Goal: Task Accomplishment & Management: Use online tool/utility

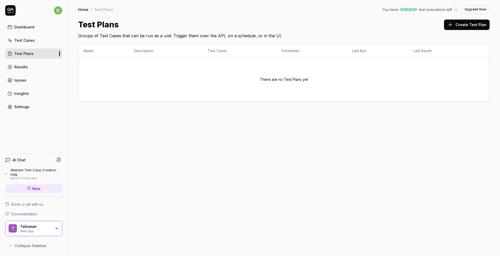
click at [243, 146] on div "Home / Test Plans You have 500 / 500 test executions left Upgrade Now Home / Te…" at bounding box center [284, 128] width 432 height 256
click at [31, 38] on div "Test Cases" at bounding box center [24, 40] width 21 height 5
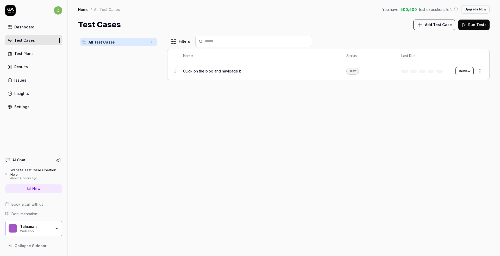
click at [54, 227] on div "Talisman Web app" at bounding box center [37, 228] width 35 height 9
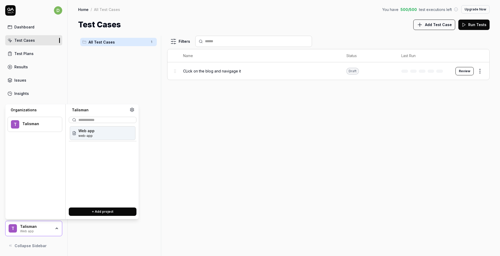
click at [92, 131] on span "Web app" at bounding box center [86, 130] width 16 height 5
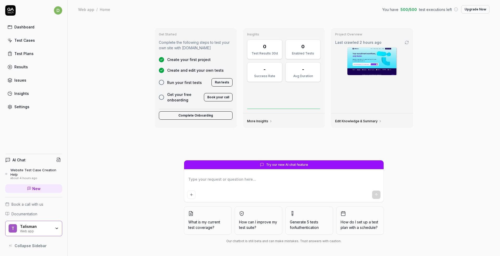
click at [56, 227] on icon "button" at bounding box center [57, 228] width 4 height 4
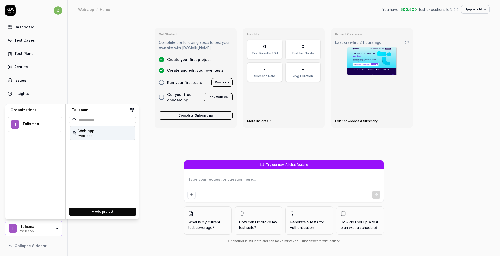
click at [108, 211] on button "+ Add project" at bounding box center [103, 211] width 68 height 8
type textarea "*"
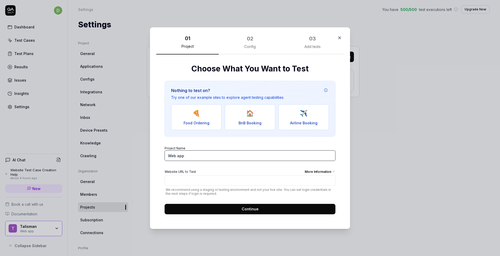
click at [201, 156] on input "Web app" at bounding box center [250, 155] width 171 height 10
type input "Tal2025"
type input "[URL][DOMAIN_NAME]"
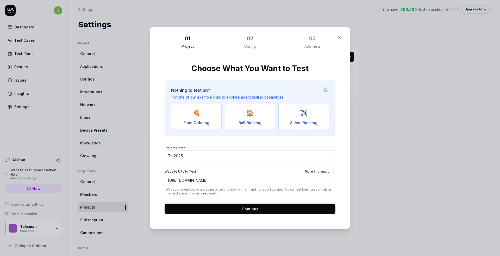
click at [231, 209] on button "Continue" at bounding box center [250, 208] width 171 height 10
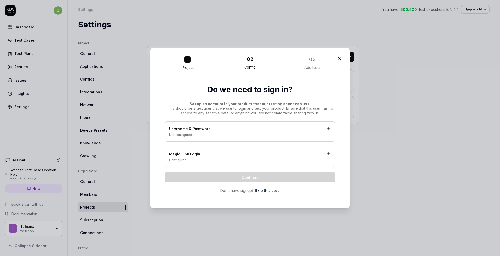
click at [224, 132] on div "Username & Password" at bounding box center [250, 129] width 162 height 7
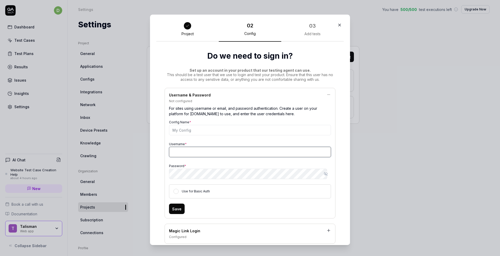
click at [225, 152] on input "Username *" at bounding box center [250, 152] width 162 height 10
type input "[EMAIL_ADDRESS][DOMAIN_NAME]"
click at [177, 207] on button "Save" at bounding box center [177, 208] width 16 height 10
click at [189, 132] on input "Config Name *" at bounding box center [250, 130] width 162 height 10
type input "Support Password"
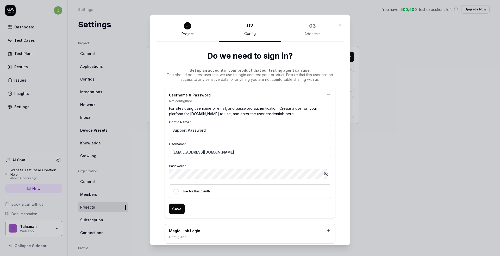
click at [176, 207] on button "Save" at bounding box center [177, 208] width 16 height 10
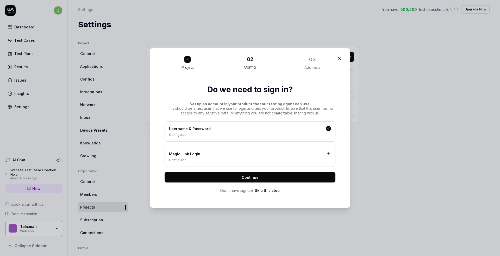
click at [266, 179] on button "Continue" at bounding box center [250, 177] width 171 height 10
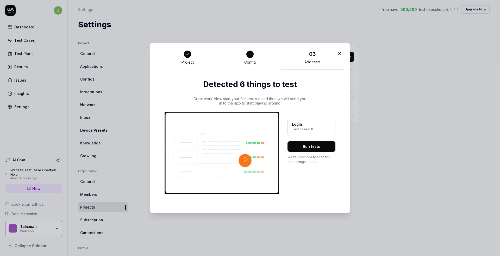
click at [310, 147] on button "Run tests" at bounding box center [312, 146] width 48 height 10
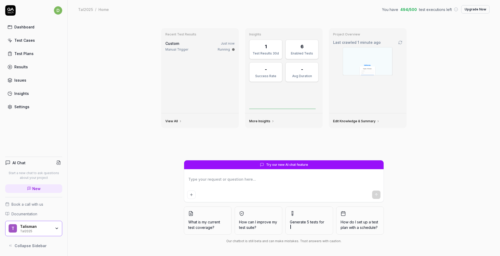
click at [306, 53] on div "Enabled Tests" at bounding box center [302, 53] width 26 height 5
click at [360, 71] on img at bounding box center [367, 61] width 49 height 28
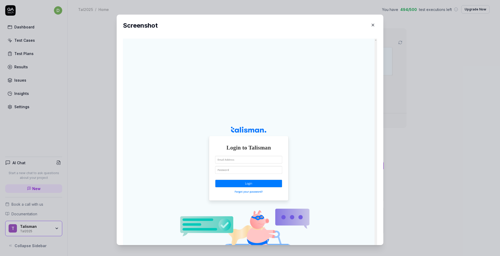
click at [371, 26] on icon "button" at bounding box center [373, 25] width 5 height 5
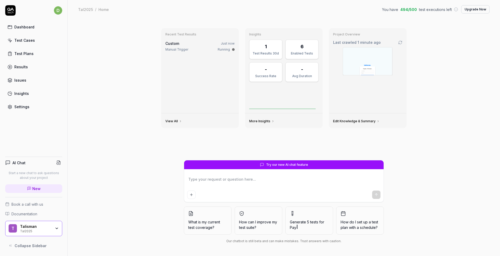
type textarea "*"
click at [184, 49] on div "Manual Trigger" at bounding box center [176, 49] width 23 height 5
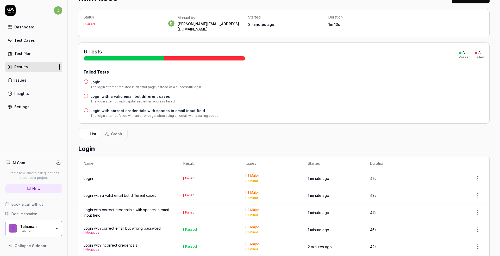
scroll to position [63, 0]
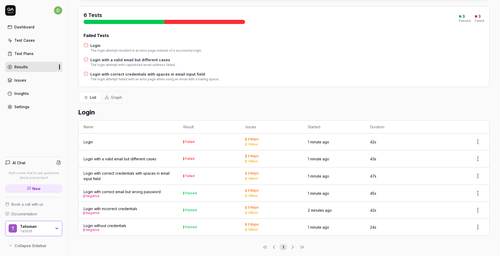
click at [127, 139] on div "Login" at bounding box center [128, 141] width 89 height 5
click at [92, 139] on div "Login" at bounding box center [88, 141] width 9 height 5
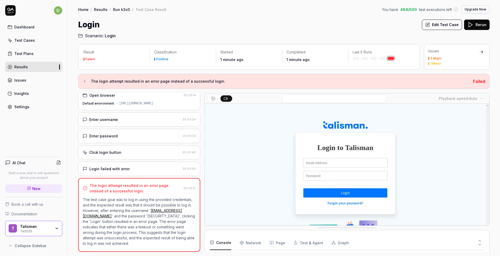
scroll to position [54, 0]
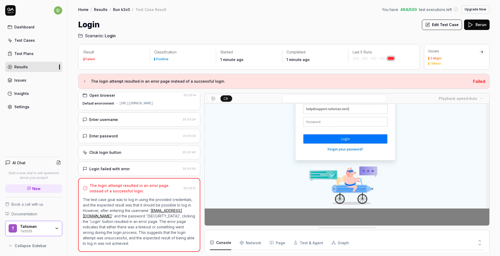
click at [113, 220] on p "The test case goal was to log in using the provided credentials, and the expect…" at bounding box center [139, 221] width 113 height 49
copy p "WAtWs9jY3vtdEsJ"
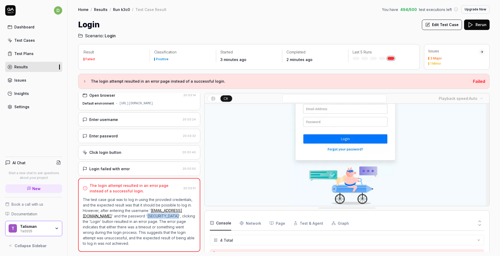
scroll to position [0, 0]
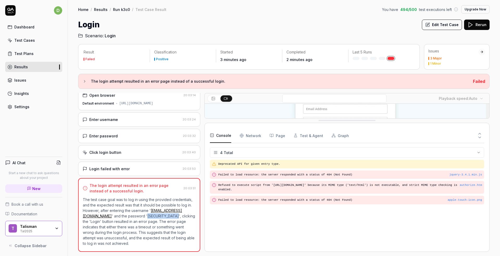
drag, startPoint x: 317, startPoint y: 226, endPoint x: 299, endPoint y: 119, distance: 108.6
click at [238, 134] on div "Console Network Page Test & Agent Graph" at bounding box center [347, 135] width 274 height 15
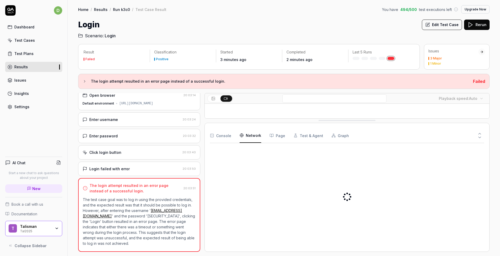
click at [245, 134] on Requests "Network" at bounding box center [251, 135] width 22 height 15
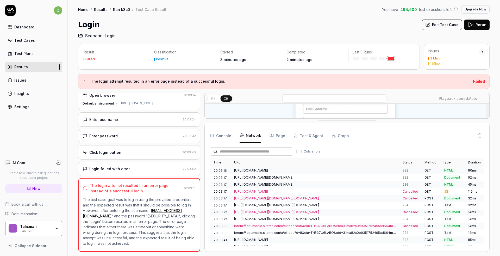
scroll to position [39, 0]
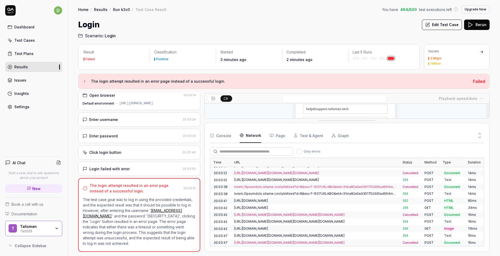
click at [277, 137] on button "Page" at bounding box center [278, 135] width 16 height 15
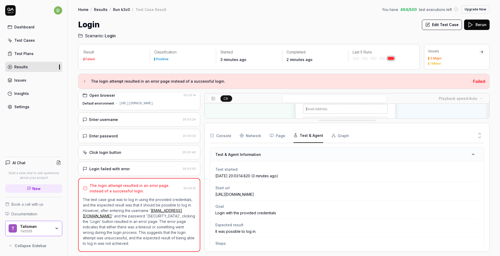
click at [299, 135] on button "Test & Agent" at bounding box center [309, 135] width 30 height 15
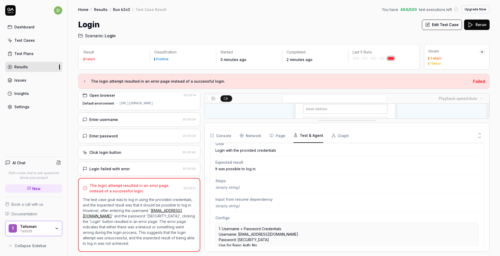
scroll to position [91, 0]
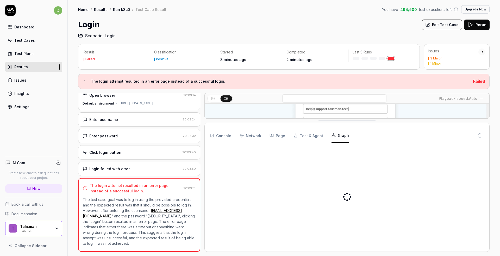
click at [336, 138] on button "Graph" at bounding box center [340, 135] width 17 height 15
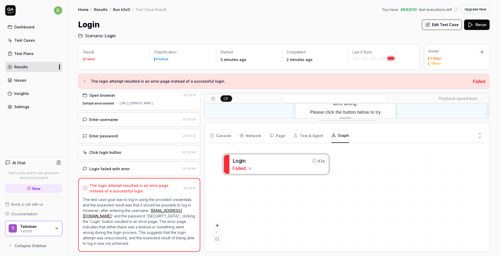
click at [227, 138] on button "Console" at bounding box center [220, 135] width 21 height 15
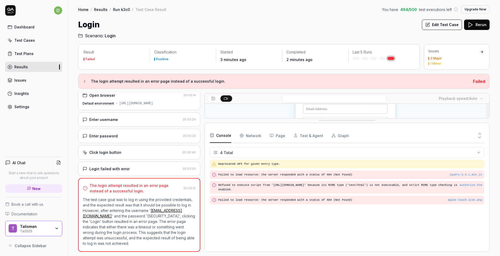
click at [136, 170] on div "Login failed with error" at bounding box center [132, 168] width 98 height 5
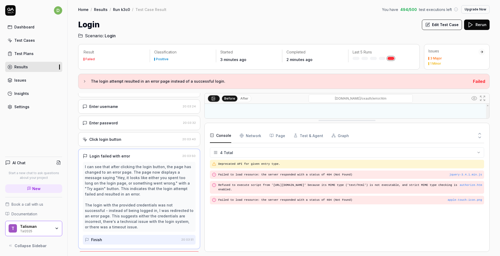
scroll to position [0, 0]
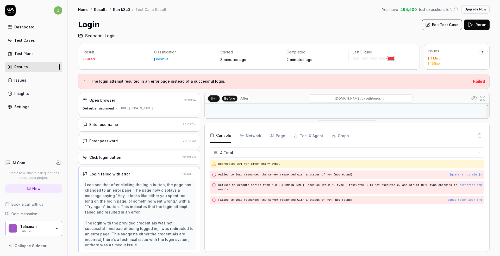
click at [116, 107] on div "Default environment [URL][DOMAIN_NAME]" at bounding box center [139, 108] width 113 height 5
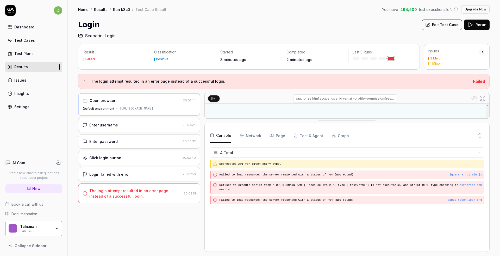
click at [86, 60] on div "Failed" at bounding box center [89, 59] width 9 height 3
click at [27, 69] on link "Results" at bounding box center [33, 67] width 57 height 10
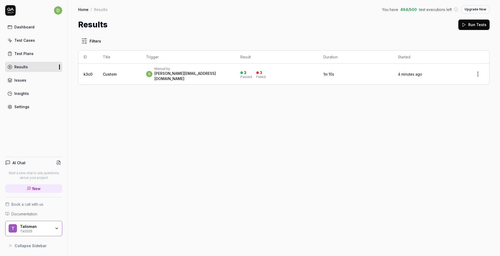
click at [22, 40] on div "Test Cases" at bounding box center [24, 40] width 21 height 5
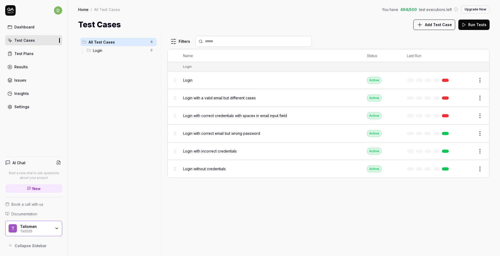
click at [25, 54] on div "Test Plans" at bounding box center [23, 53] width 19 height 5
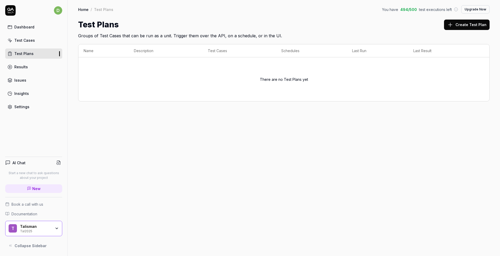
click at [18, 41] on div "Test Cases" at bounding box center [24, 40] width 21 height 5
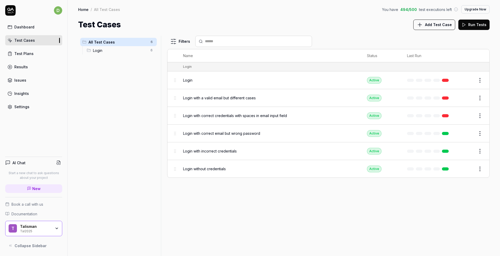
click at [205, 135] on span "Login with correct email but wrong password" at bounding box center [221, 132] width 77 height 5
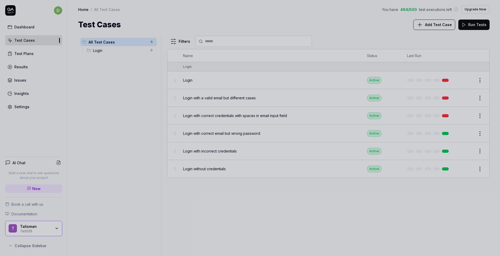
click at [205, 84] on div at bounding box center [250, 128] width 500 height 256
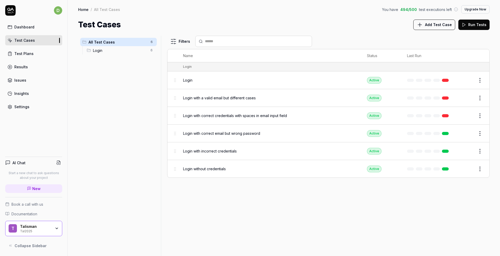
click at [189, 77] on span "Login" at bounding box center [187, 79] width 9 height 5
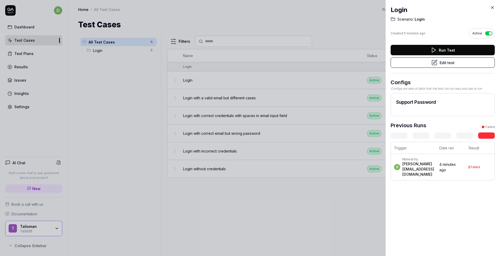
click at [439, 51] on button "Run Test" at bounding box center [443, 50] width 104 height 10
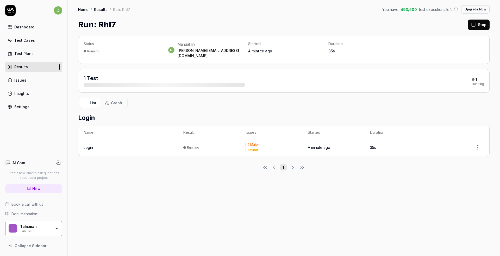
click at [215, 146] on td "Running" at bounding box center [209, 147] width 62 height 17
click at [102, 145] on div "Login" at bounding box center [128, 147] width 89 height 5
click at [89, 145] on div "Login" at bounding box center [88, 147] width 9 height 5
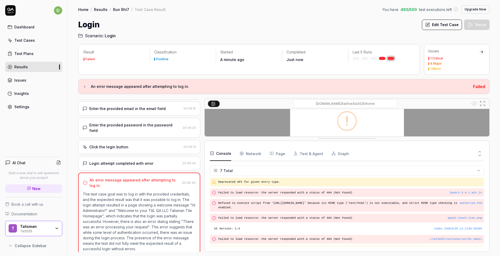
drag, startPoint x: 333, startPoint y: 227, endPoint x: 312, endPoint y: 137, distance: 91.9
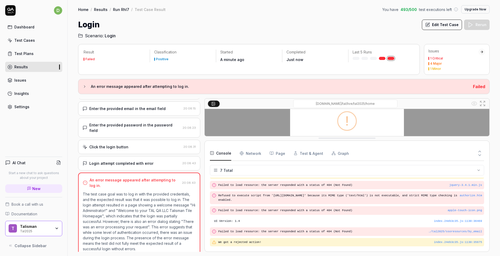
click at [251, 153] on Requests "Network" at bounding box center [251, 153] width 22 height 15
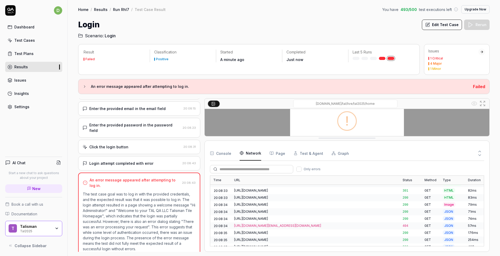
scroll to position [107, 0]
click at [312, 221] on div "[URL][DOMAIN_NAME][EMAIL_ADDRESS][DOMAIN_NAME]" at bounding box center [315, 221] width 162 height 5
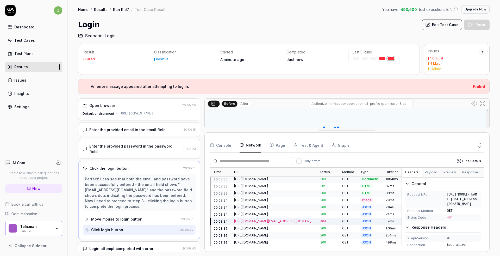
scroll to position [98, 0]
drag, startPoint x: 225, startPoint y: 137, endPoint x: 226, endPoint y: 129, distance: 8.3
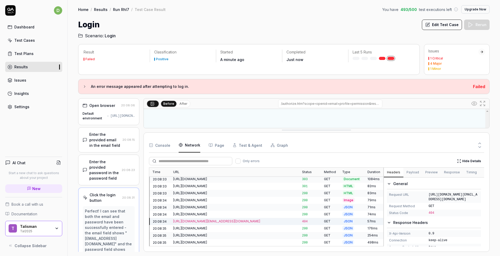
click at [130, 124] on div "Open browser 20:08:06 Default environment [URL][DOMAIN_NAME] Enter the provided…" at bounding box center [284, 174] width 412 height 153
click at [237, 220] on div "[URL][DOMAIN_NAME][EMAIL_ADDRESS][DOMAIN_NAME]" at bounding box center [234, 221] width 123 height 5
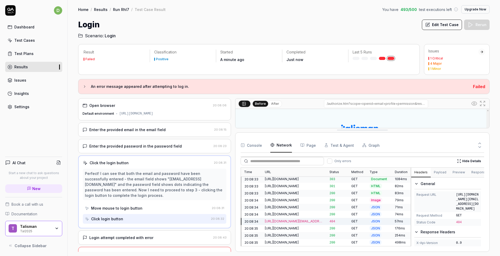
click at [233, 142] on div at bounding box center [233, 174] width 4 height 153
click at [116, 9] on link "Run Rhl7" at bounding box center [121, 9] width 16 height 5
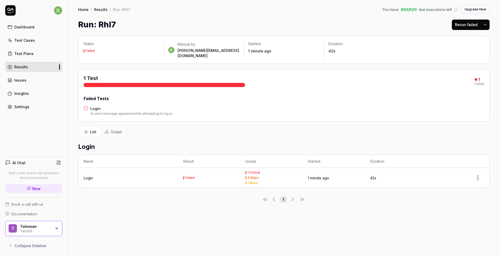
click at [178, 173] on td "Failed" at bounding box center [209, 178] width 62 height 20
click at [186, 176] on div "Failed" at bounding box center [189, 177] width 9 height 3
click at [89, 176] on td "Login" at bounding box center [128, 178] width 100 height 20
click at [89, 175] on div "Login" at bounding box center [88, 177] width 9 height 5
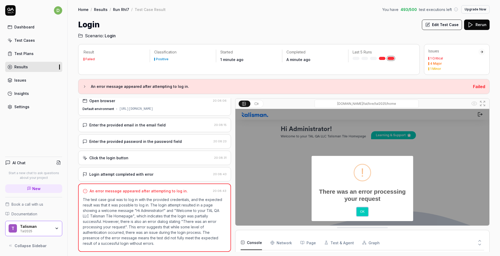
click at [119, 9] on link "Run Rhl7" at bounding box center [121, 9] width 16 height 5
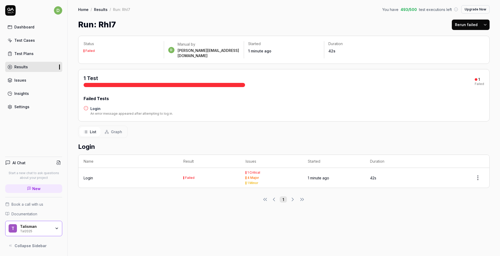
click at [25, 67] on div "Results" at bounding box center [21, 66] width 14 height 5
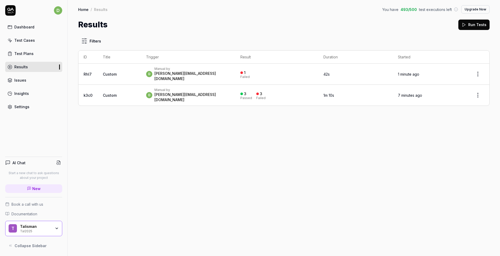
click at [453, 74] on td "1 minute ago" at bounding box center [430, 74] width 74 height 21
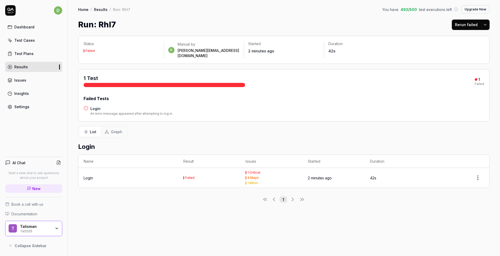
click at [489, 22] on html "d Dashboard Test Cases Test Plans Results Issues Insights Settings AI Chat Star…" at bounding box center [250, 128] width 500 height 256
click at [190, 18] on html "d Dashboard Test Cases Test Plans Results Issues Insights Settings AI Chat Star…" at bounding box center [250, 128] width 500 height 256
click at [197, 168] on td "Failed" at bounding box center [209, 178] width 62 height 20
click at [88, 175] on div "Login" at bounding box center [88, 177] width 9 height 5
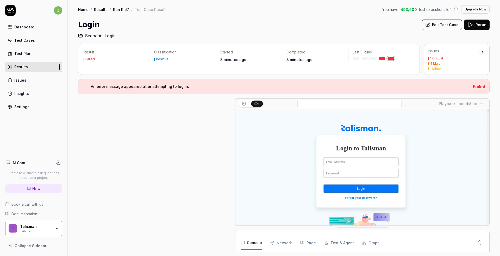
scroll to position [5, 0]
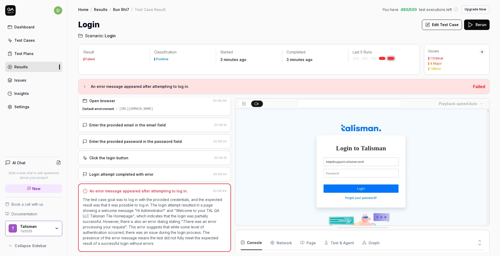
click at [172, 203] on p "The test case goal was to log in with the provided credentials, and the expecte…" at bounding box center [155, 221] width 144 height 49
click at [172, 190] on div "An error message appeared after attempting to log in." at bounding box center [139, 190] width 98 height 5
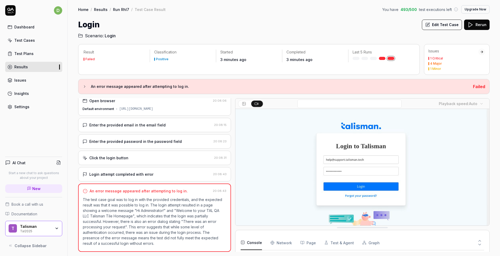
scroll to position [0, 0]
